Goal: Information Seeking & Learning: Check status

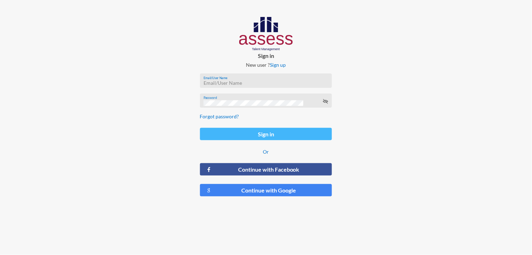
type input "MoaazHany-RME"
click at [273, 138] on button "Sign in" at bounding box center [266, 134] width 132 height 12
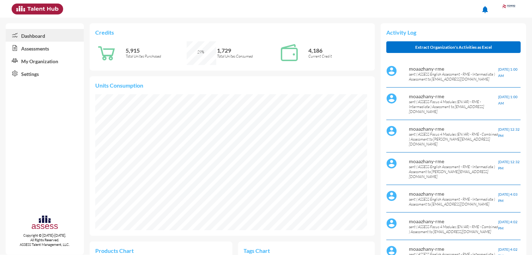
click at [40, 46] on link "Assessments" at bounding box center [45, 48] width 78 height 13
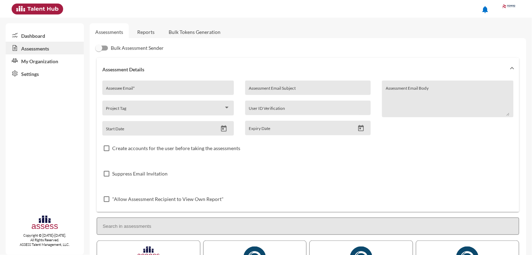
click at [137, 89] on input "Assessee Email *" at bounding box center [168, 90] width 124 height 6
click at [166, 85] on div "Assessee Email *" at bounding box center [168, 89] width 124 height 11
click at [146, 35] on link "Reports" at bounding box center [146, 31] width 29 height 17
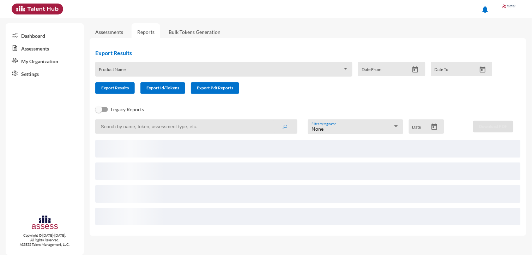
click at [135, 70] on span at bounding box center [220, 72] width 243 height 6
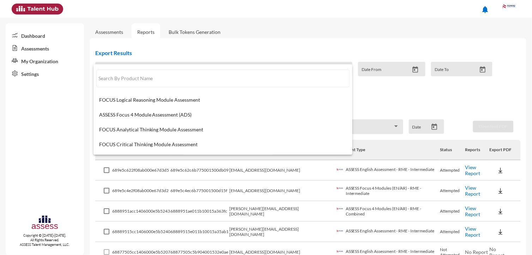
click at [191, 11] on div at bounding box center [266, 127] width 532 height 255
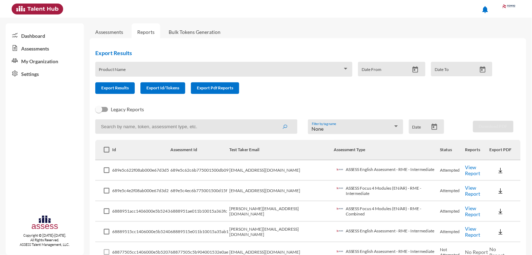
click at [133, 125] on input at bounding box center [196, 126] width 202 height 14
paste input "dina.salah@rowad-rme.com"
type input "dina.salah@rowad-rme.com"
click at [273, 120] on button "submit" at bounding box center [284, 126] width 23 height 13
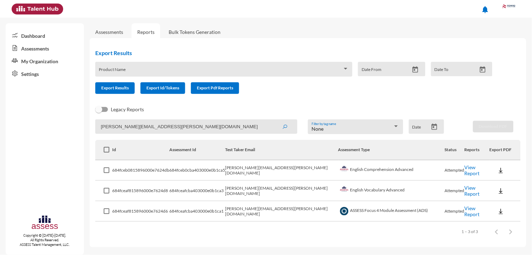
click at [465, 171] on link "View Report" at bounding box center [472, 170] width 15 height 12
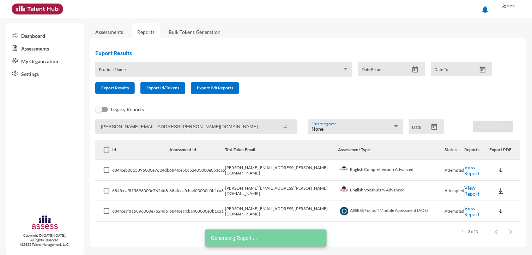
click at [465, 189] on link "View Report" at bounding box center [472, 190] width 15 height 12
click at [465, 206] on link "View Report" at bounding box center [472, 211] width 15 height 12
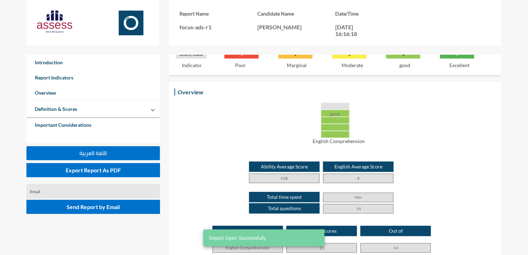
scroll to position [132, 0]
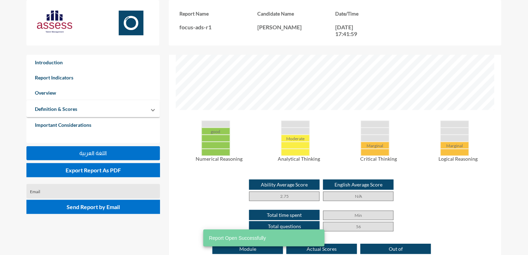
scroll to position [291, 0]
